Goal: Transaction & Acquisition: Purchase product/service

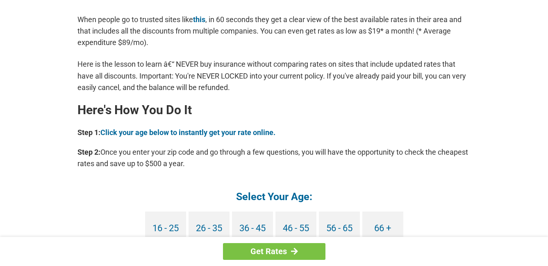
scroll to position [697, 0]
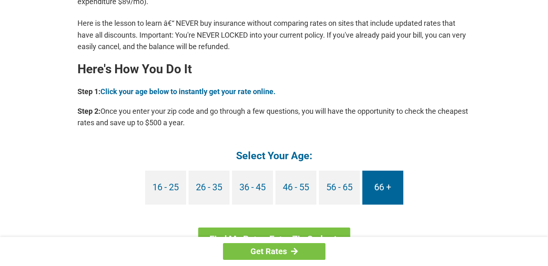
click at [384, 179] on link "66 +" at bounding box center [382, 188] width 41 height 34
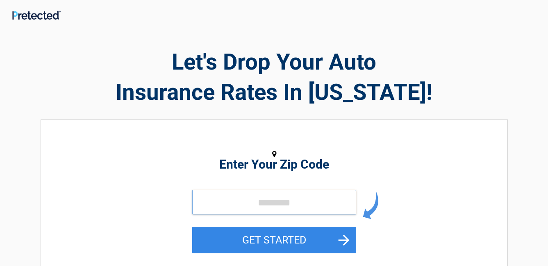
click at [293, 199] on input "tel" at bounding box center [274, 202] width 164 height 25
click at [293, 201] on input "tel" at bounding box center [274, 202] width 164 height 25
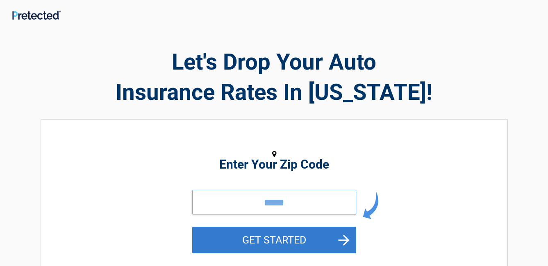
type input "*****"
click at [316, 232] on button "GET STARTED" at bounding box center [274, 240] width 164 height 27
